Goal: Task Accomplishment & Management: Manage account settings

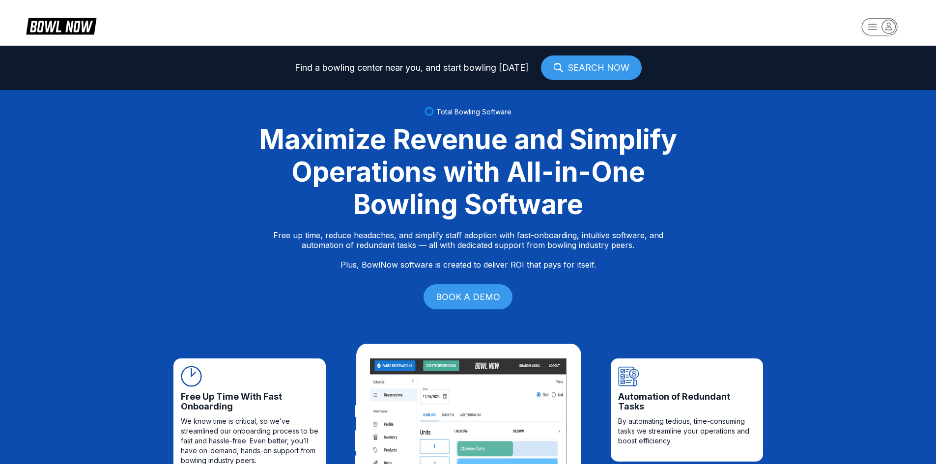
click at [890, 29] on icon "button" at bounding box center [880, 28] width 54 height 20
click at [882, 77] on div "Center Sign In" at bounding box center [880, 76] width 68 height 17
click at [878, 20] on rect "button" at bounding box center [879, 26] width 36 height 17
click at [892, 78] on div "Center Sign In" at bounding box center [880, 76] width 68 height 17
click at [879, 17] on button "button" at bounding box center [880, 28] width 60 height 23
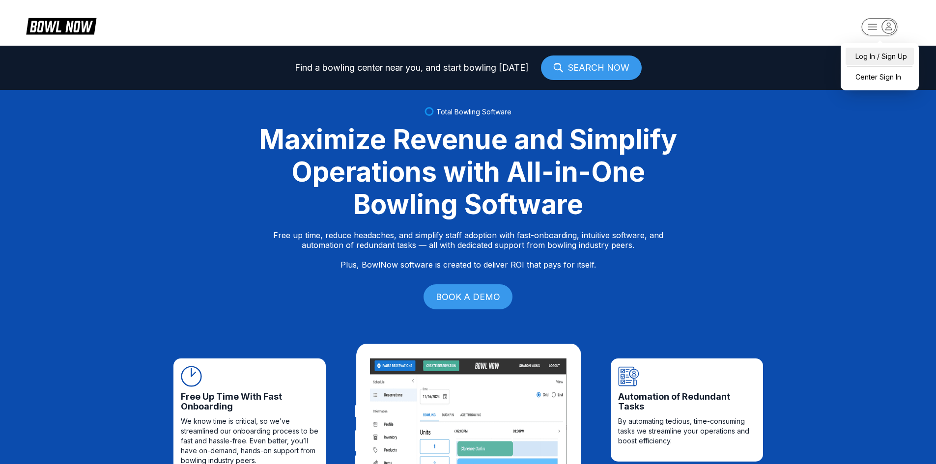
click at [866, 58] on div "Log In / Sign Up" at bounding box center [880, 56] width 68 height 17
select select "**"
click at [883, 22] on rect "button" at bounding box center [879, 26] width 36 height 17
click at [857, 70] on div "Center Sign In" at bounding box center [880, 76] width 68 height 17
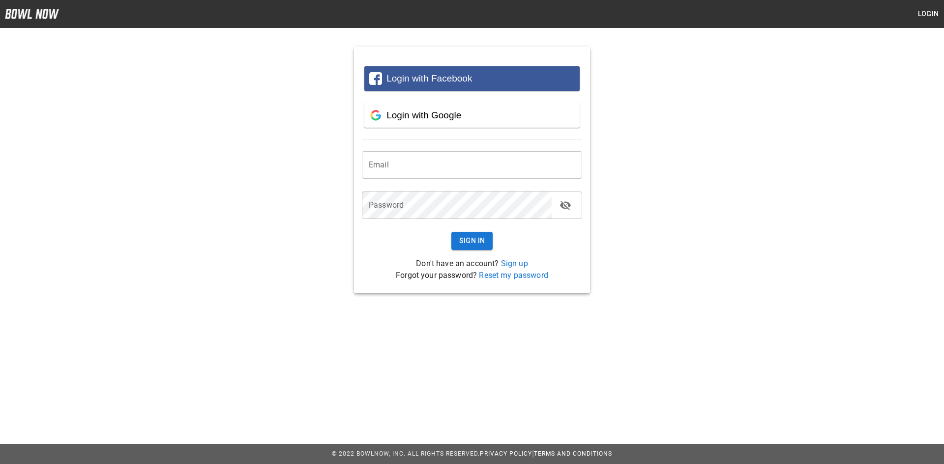
click at [447, 172] on input "email" at bounding box center [472, 165] width 220 height 28
click at [929, 8] on button "Login" at bounding box center [927, 14] width 31 height 18
click at [423, 113] on span "Login with Google" at bounding box center [423, 115] width 75 height 10
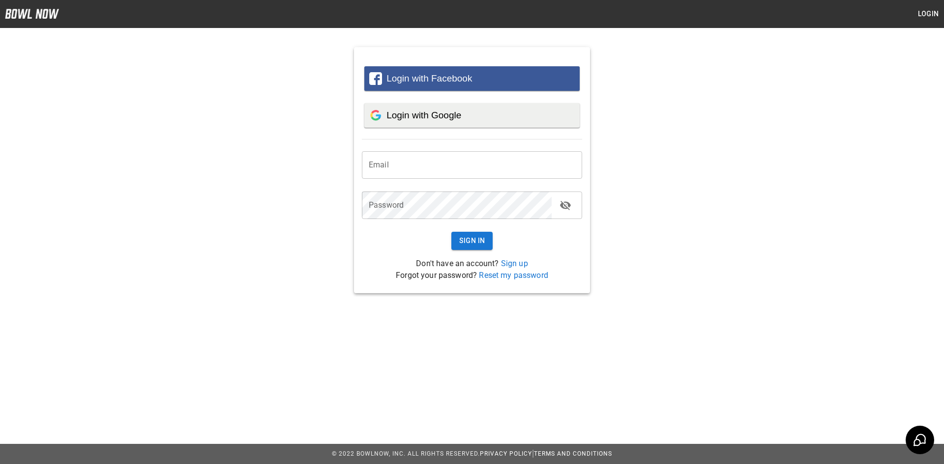
click at [397, 116] on span "Login with Google" at bounding box center [423, 115] width 75 height 10
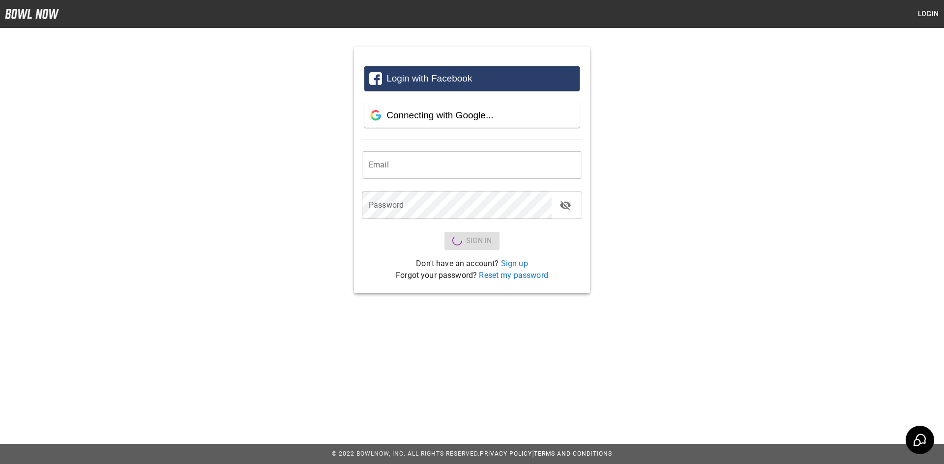
click at [502, 85] on div "Login with Facebook" at bounding box center [471, 78] width 205 height 25
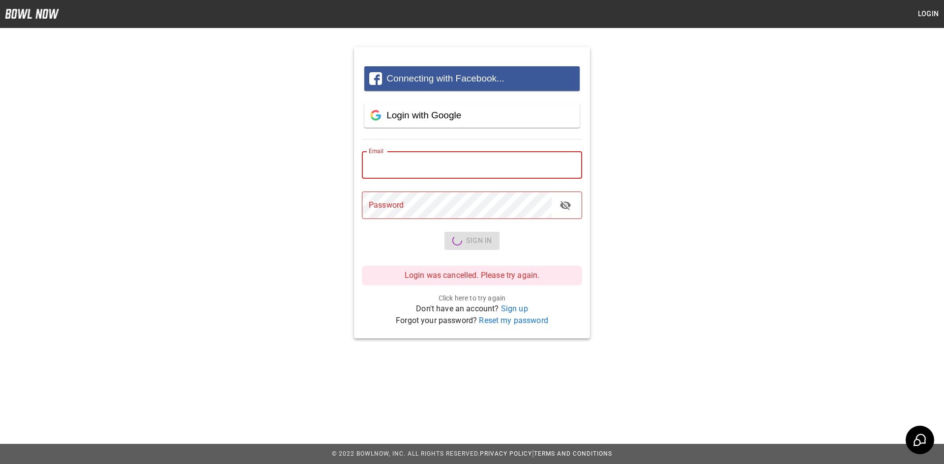
drag, startPoint x: 516, startPoint y: 168, endPoint x: 508, endPoint y: 158, distance: 12.9
click at [511, 161] on input "email" at bounding box center [472, 165] width 220 height 28
